Goal: Find specific page/section: Find specific page/section

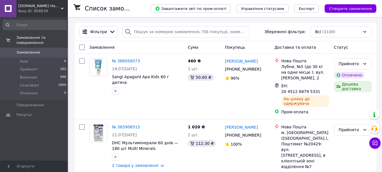
click at [48, 10] on div "Ваш ID: 856639" at bounding box center [42, 10] width 49 height 5
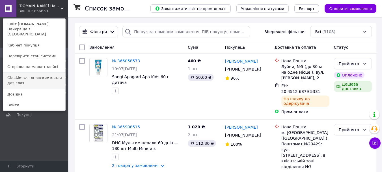
click at [47, 72] on link "GlazAlmaz – японские капли для глаз" at bounding box center [34, 80] width 62 height 16
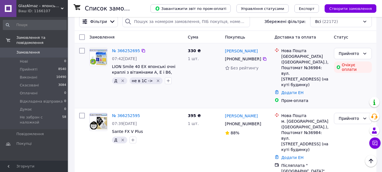
scroll to position [57, 0]
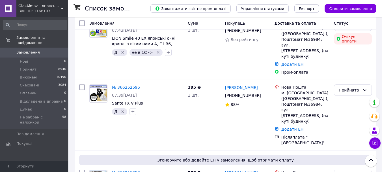
click at [48, 12] on div "Ваш ID: 1166107" at bounding box center [42, 10] width 49 height 5
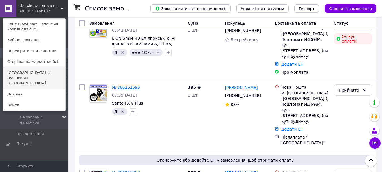
click at [56, 73] on link "Japan ua Лучшее из Японии" at bounding box center [34, 77] width 62 height 21
